Goal: Book appointment/travel/reservation

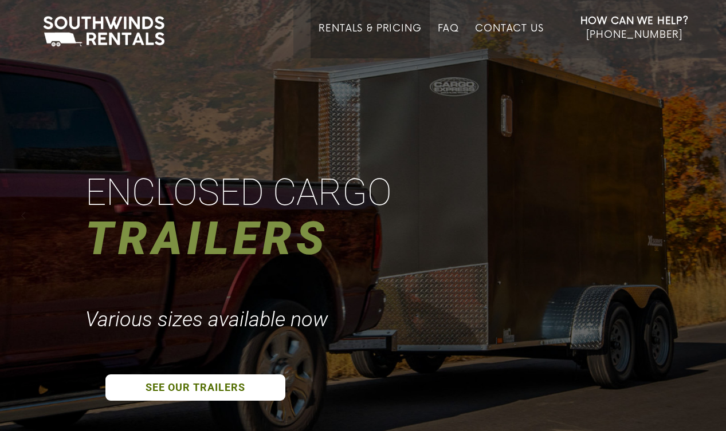
click at [341, 37] on link "Rentals & Pricing" at bounding box center [369, 41] width 103 height 36
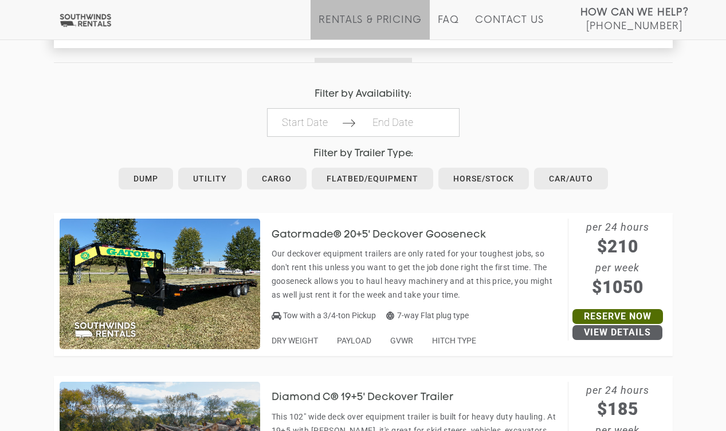
scroll to position [525, 0]
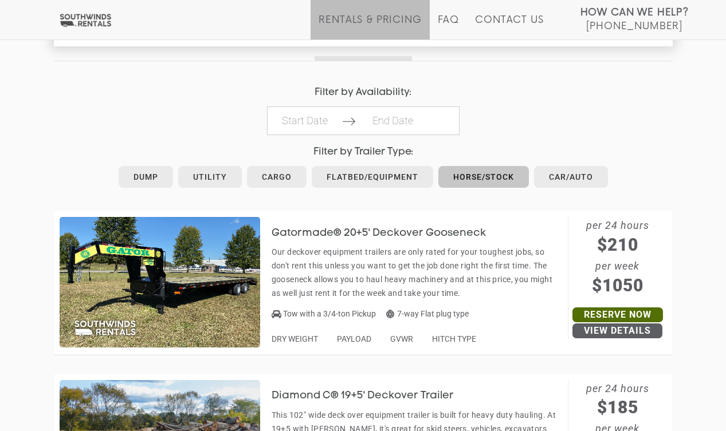
click at [478, 176] on link "Horse/Stock" at bounding box center [483, 177] width 90 height 22
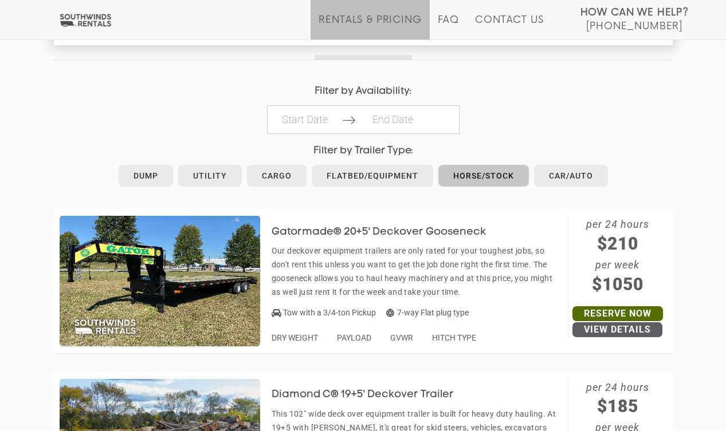
scroll to position [525, 0]
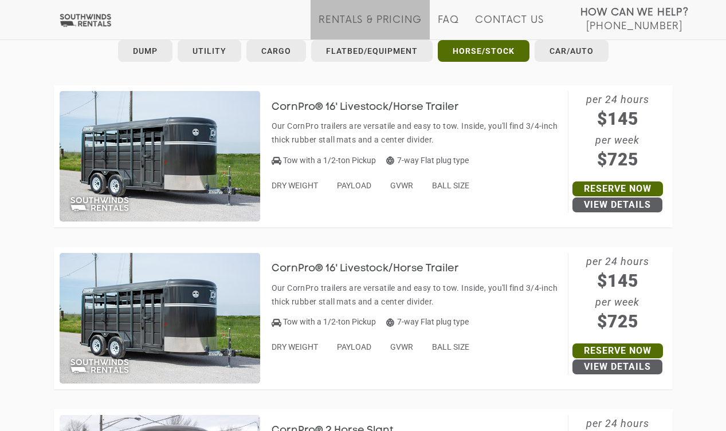
scroll to position [649, 0]
